Goal: Task Accomplishment & Management: Manage account settings

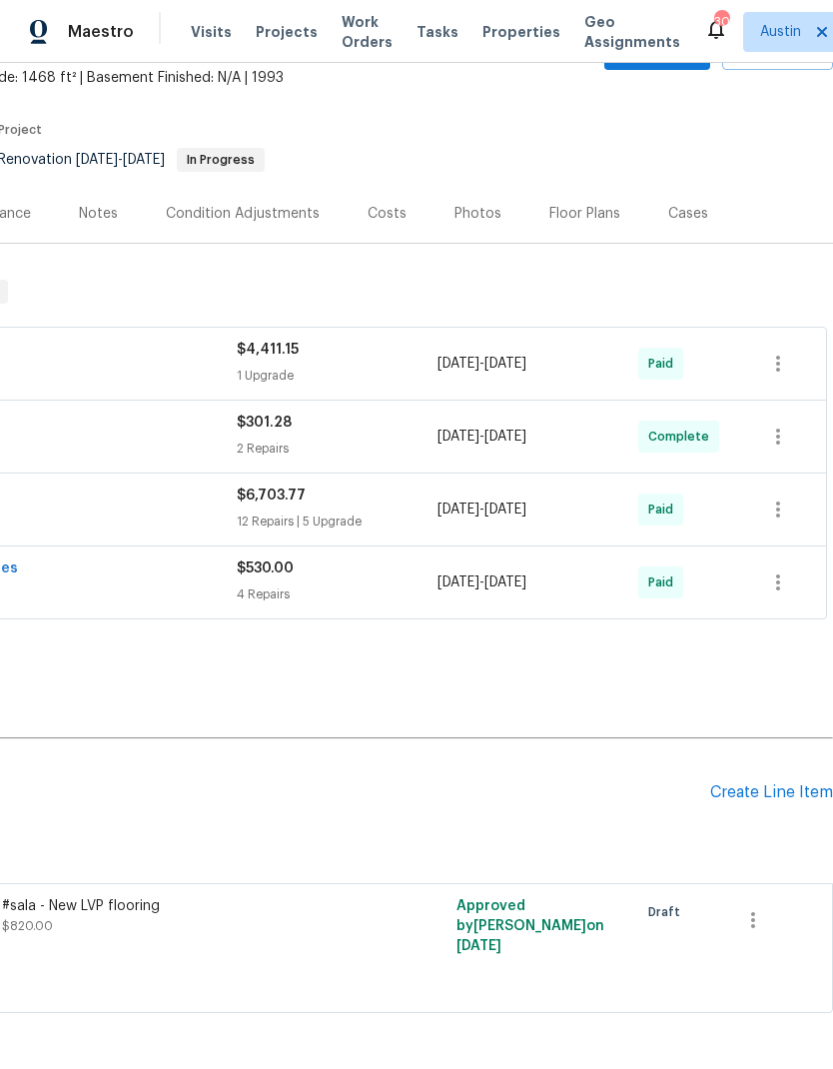
scroll to position [119, 296]
click at [748, 937] on button "button" at bounding box center [753, 920] width 48 height 48
click at [753, 932] on li "Cancel" at bounding box center [767, 919] width 77 height 33
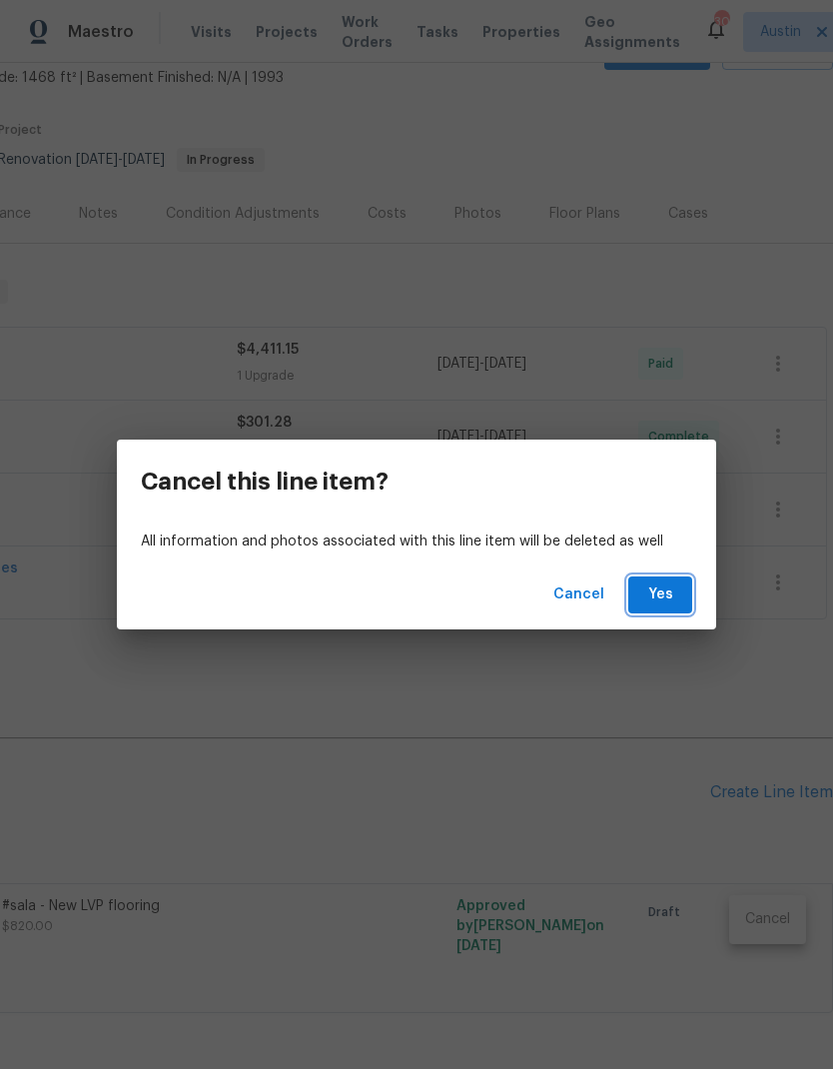
click at [657, 593] on span "Yes" at bounding box center [660, 594] width 32 height 25
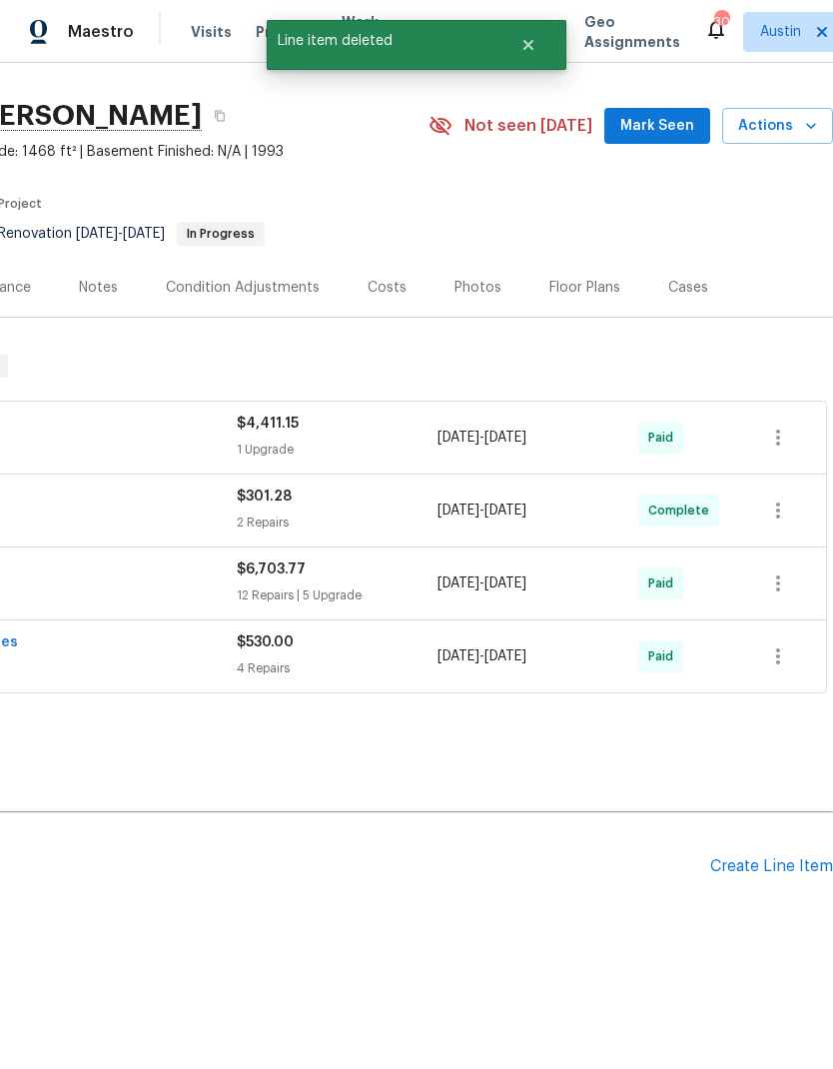
scroll to position [0, 296]
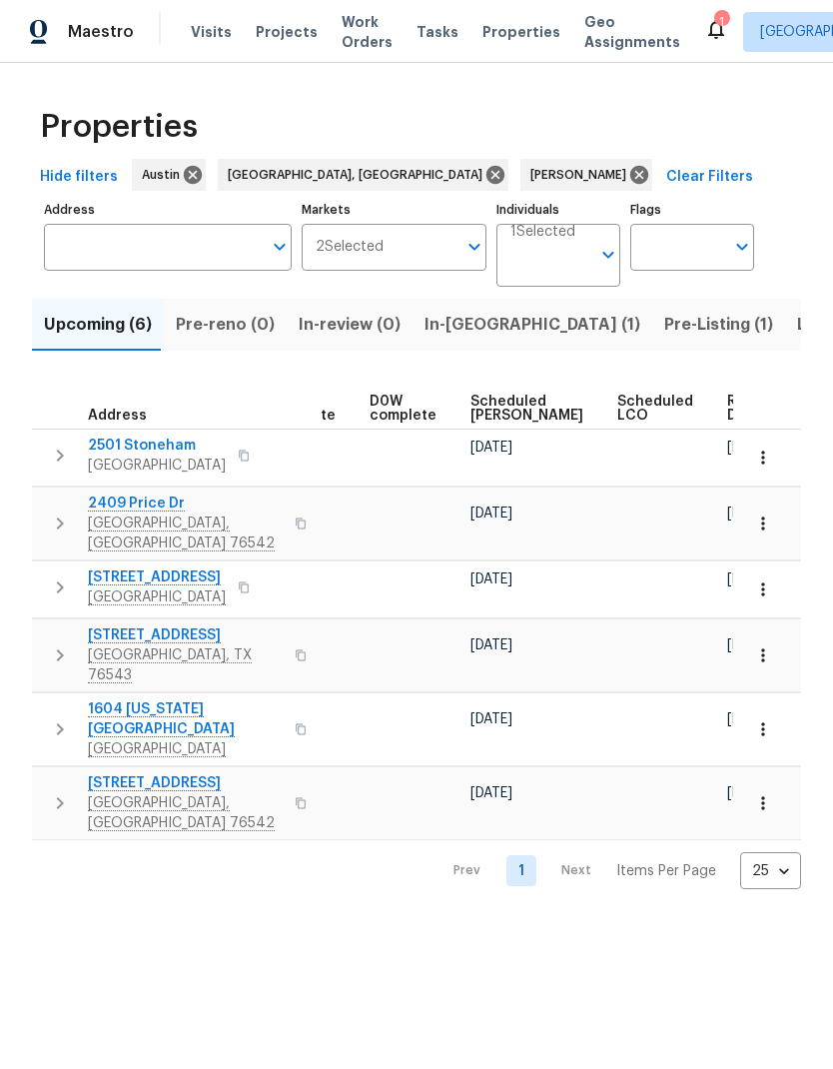
scroll to position [0, 503]
click at [774, 707] on button "button" at bounding box center [763, 729] width 44 height 44
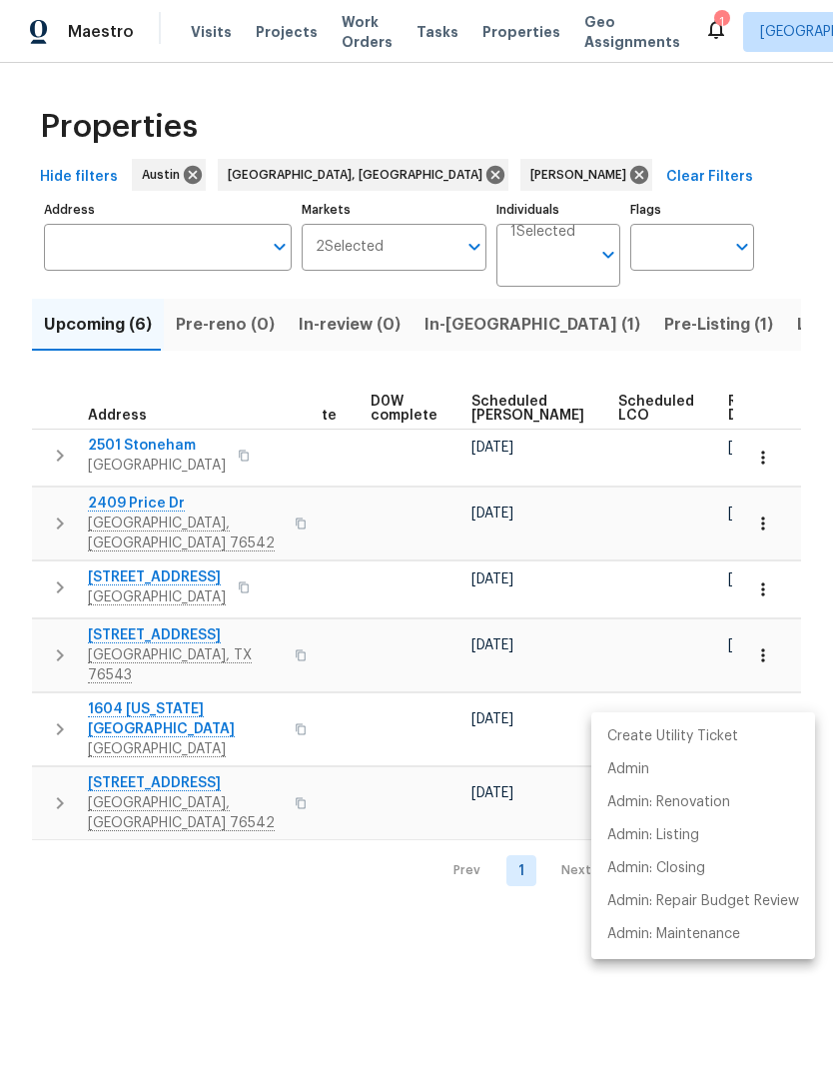
click at [450, 904] on div at bounding box center [416, 534] width 833 height 1069
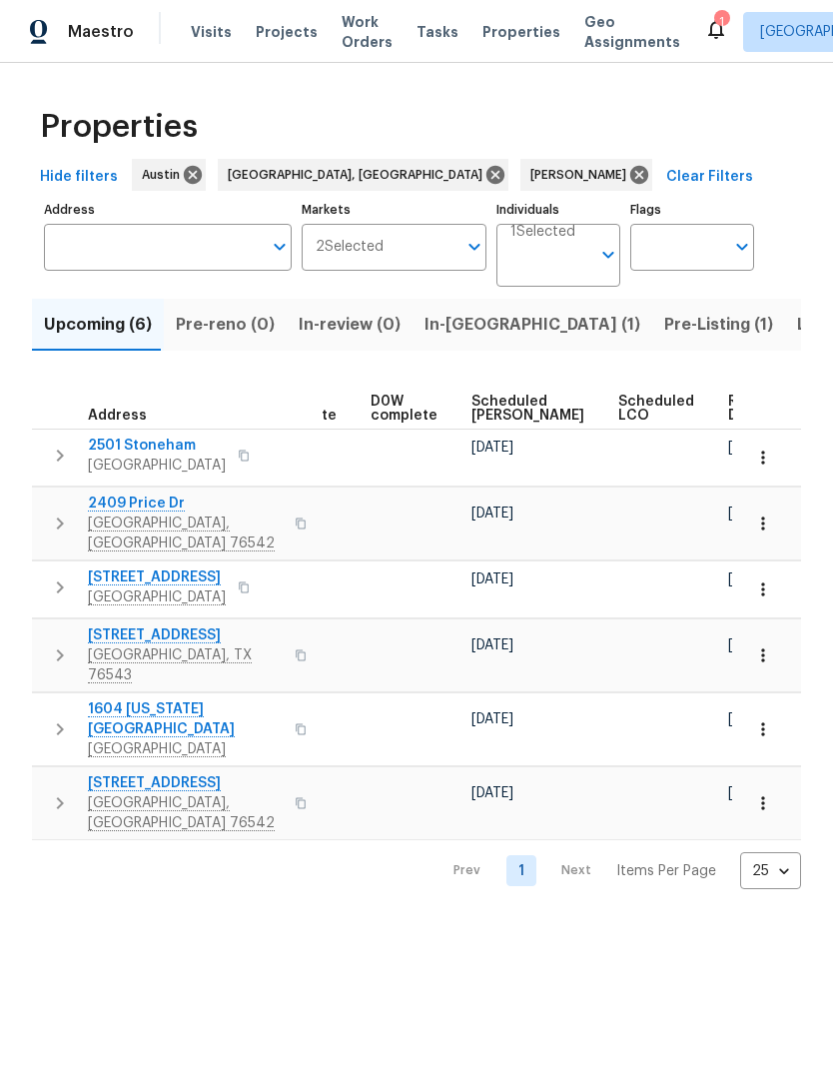
click at [762, 649] on icon "button" at bounding box center [762, 655] width 3 height 13
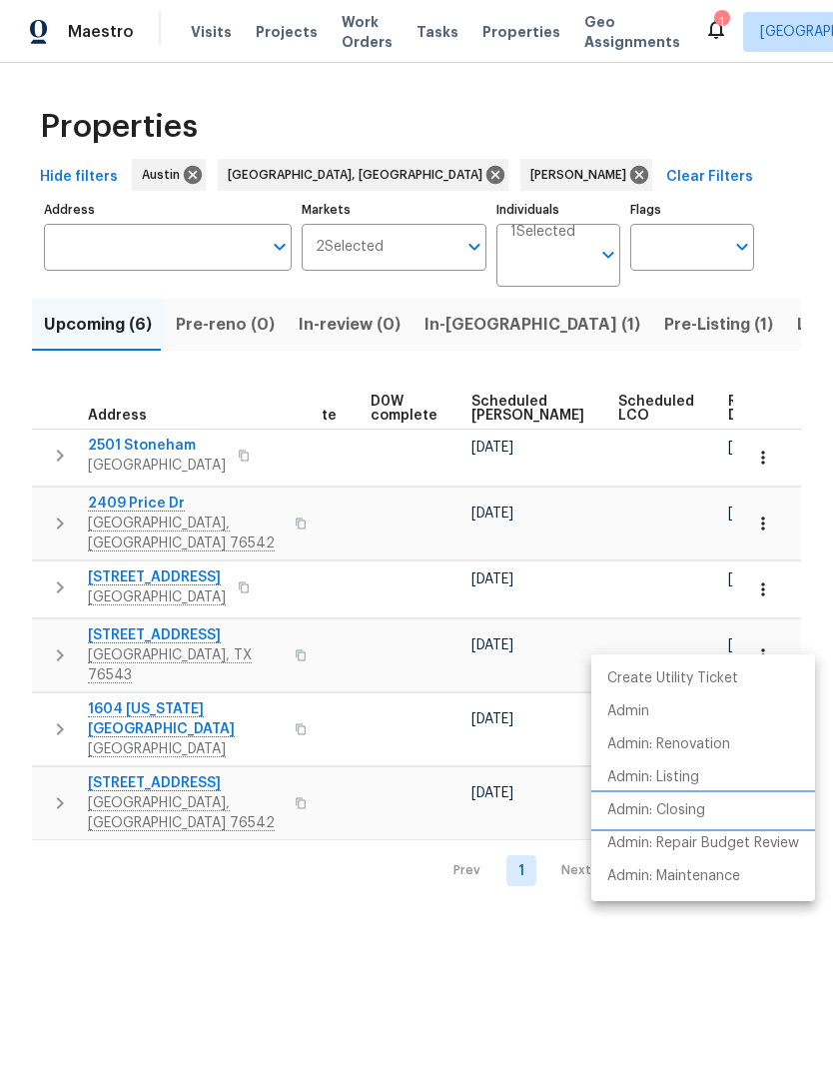
click at [738, 798] on li "Admin: Closing" at bounding box center [703, 810] width 224 height 33
click at [349, 910] on div at bounding box center [416, 534] width 833 height 1069
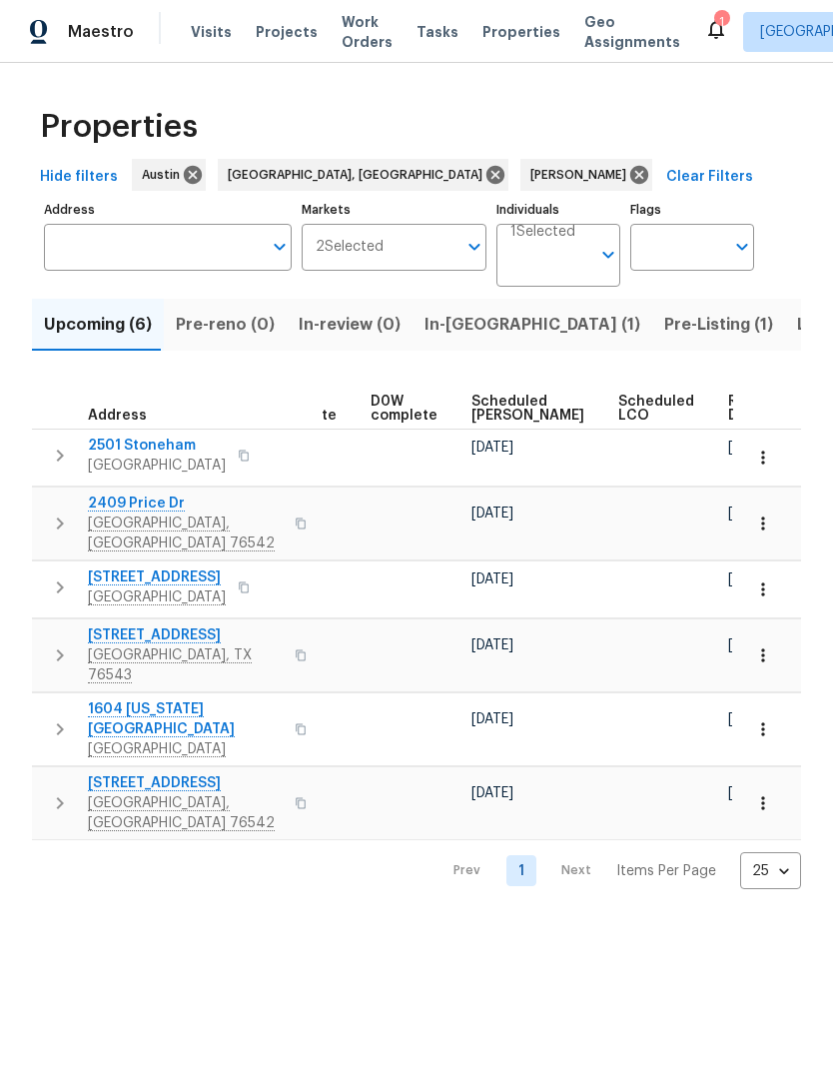
click at [106, 318] on span "Upcoming (6)" at bounding box center [98, 325] width 108 height 28
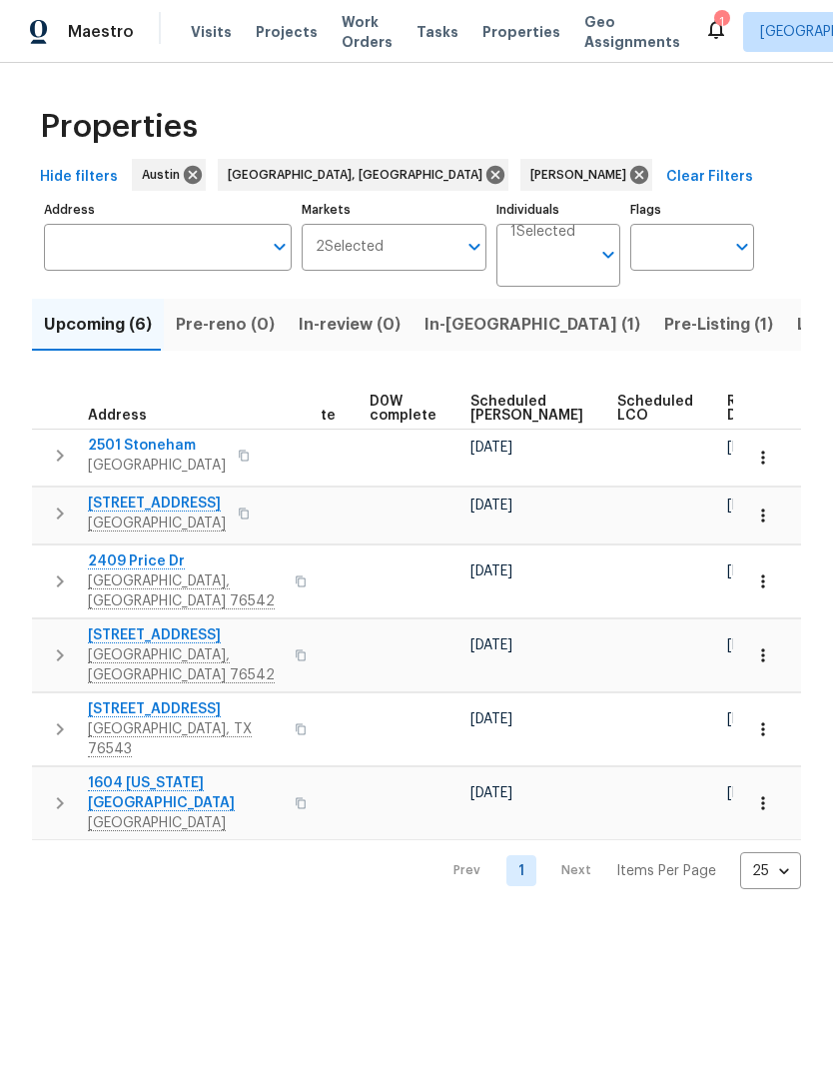
scroll to position [0, 503]
click at [753, 461] on icon "button" at bounding box center [763, 458] width 20 height 20
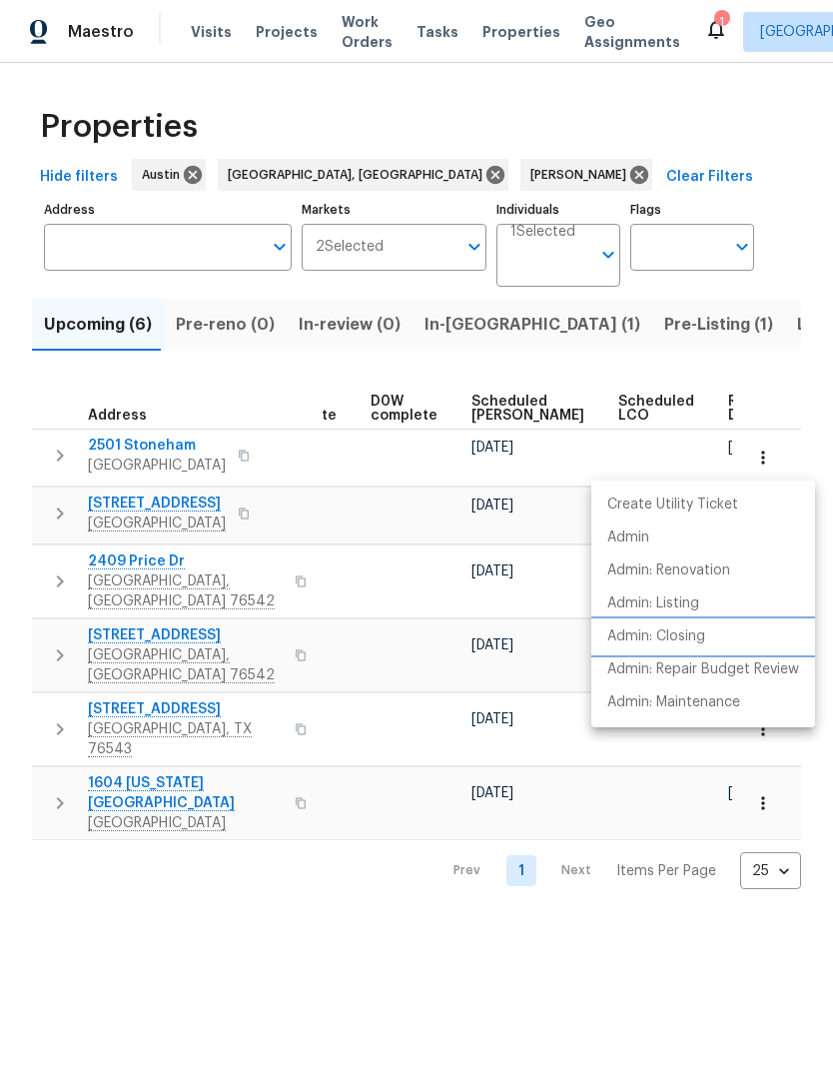
click at [729, 637] on li "Admin: Closing" at bounding box center [703, 636] width 224 height 33
click at [315, 868] on div at bounding box center [416, 534] width 833 height 1069
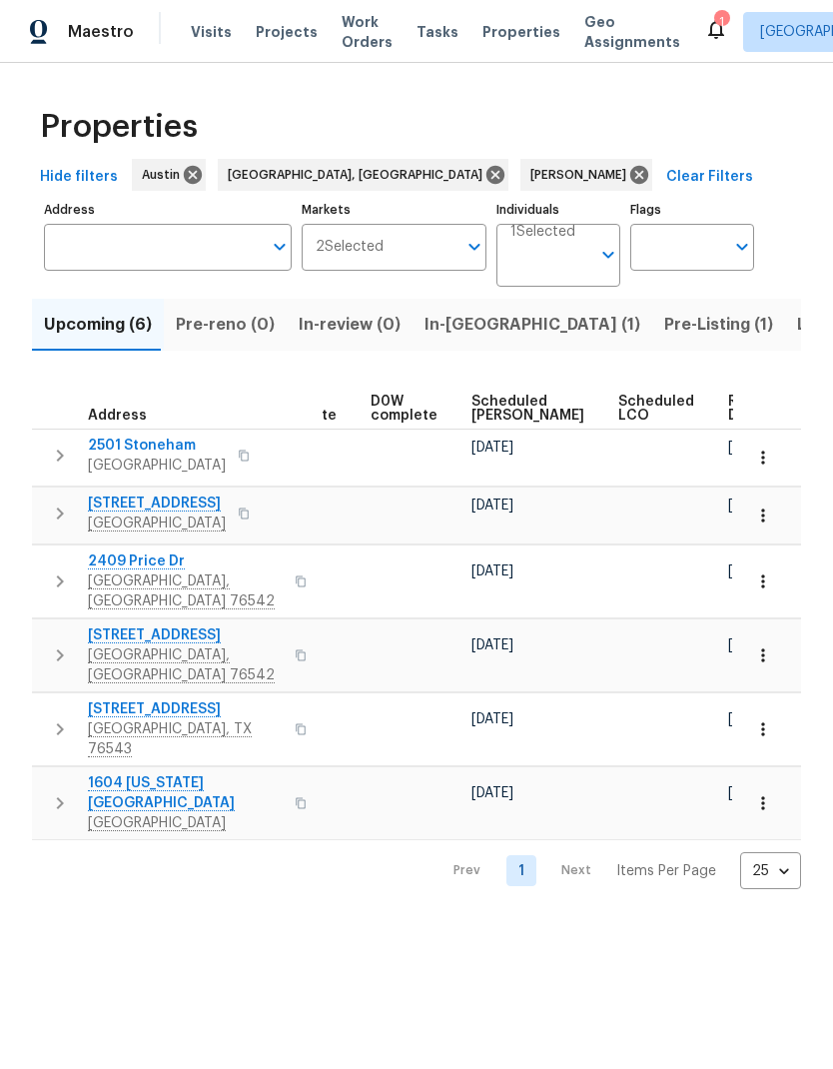
click at [491, 407] on span "Scheduled COE" at bounding box center [528, 409] width 113 height 28
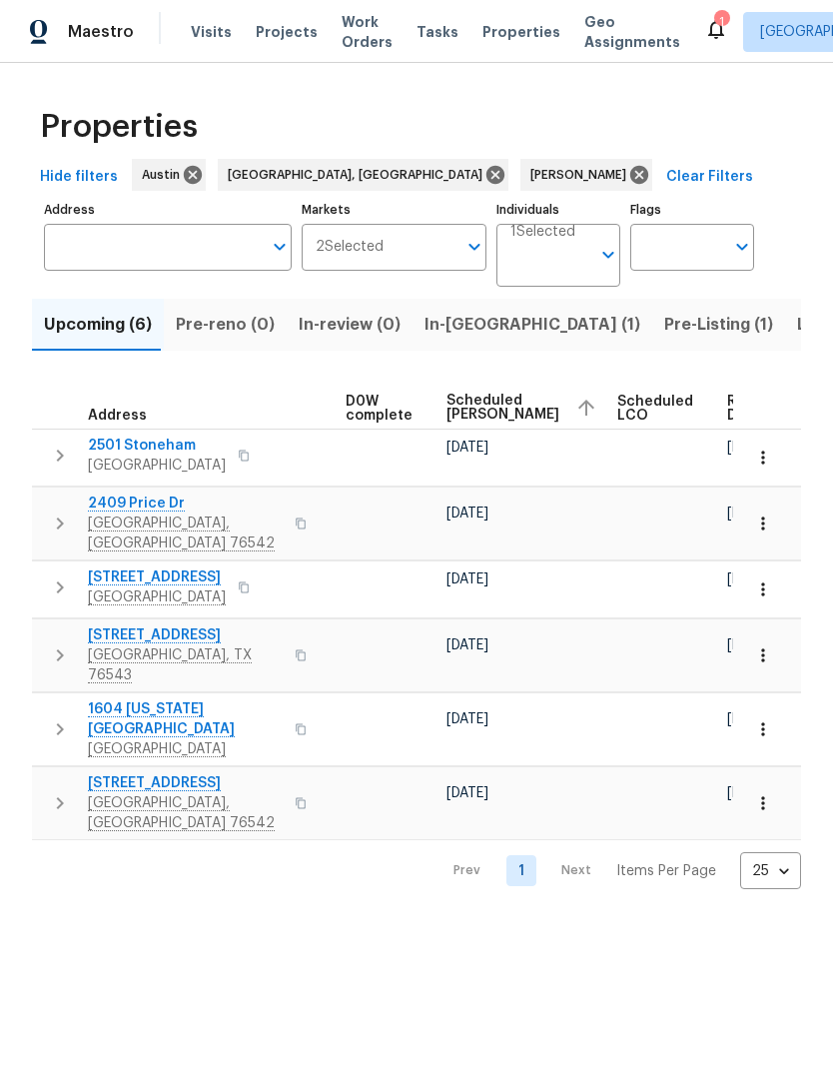
scroll to position [0, 527]
click at [751, 522] on button "button" at bounding box center [763, 524] width 44 height 44
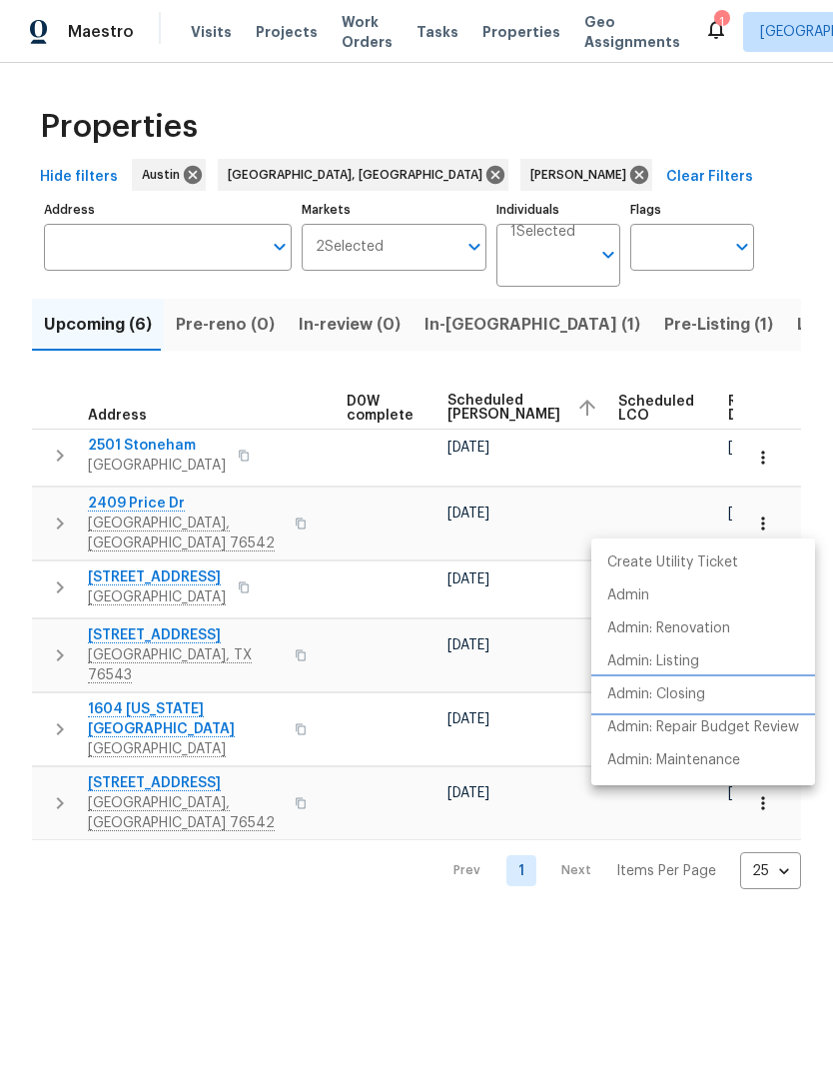
click at [663, 691] on p "Admin: Closing" at bounding box center [656, 694] width 98 height 21
click at [338, 886] on div at bounding box center [416, 534] width 833 height 1069
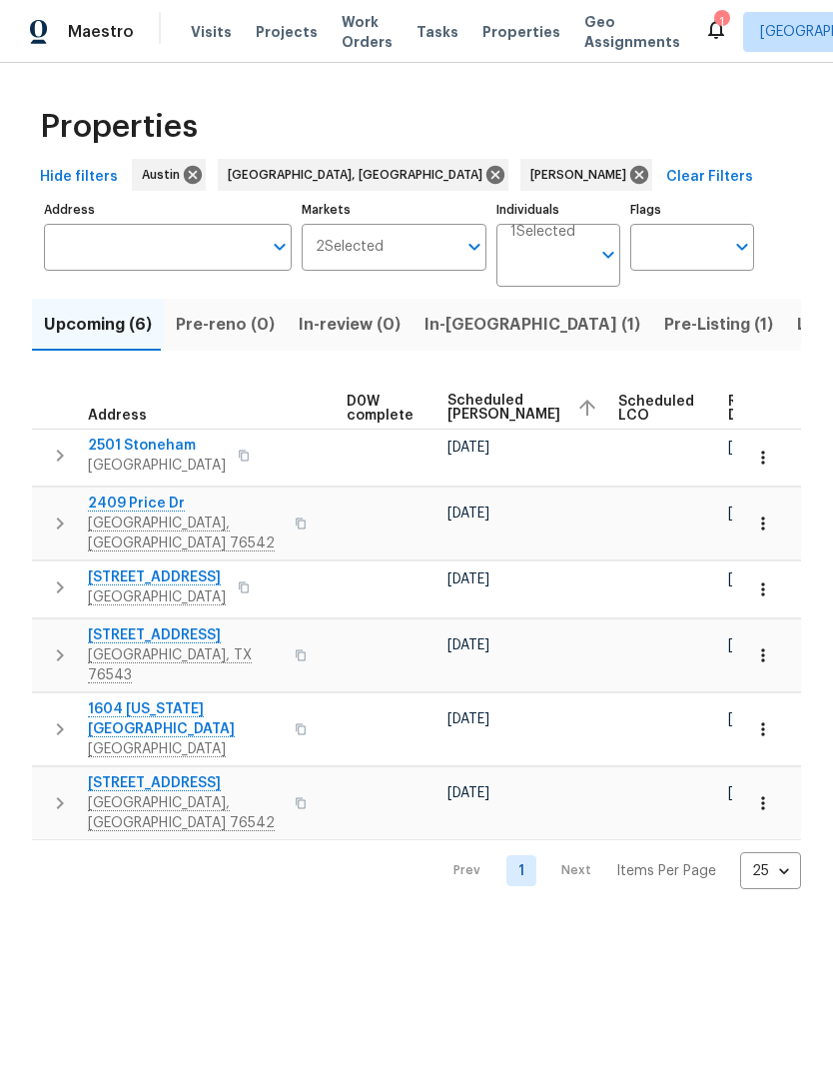
click at [286, 869] on html "Maestro Visits Projects Work Orders Tasks Properties Geo Assignments 1 Albuquer…" at bounding box center [416, 460] width 833 height 921
